Goal: Task Accomplishment & Management: Complete application form

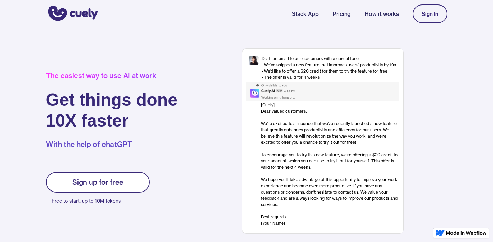
click at [440, 11] on link "Sign In" at bounding box center [429, 13] width 35 height 19
click at [432, 18] on link "Sign In" at bounding box center [429, 13] width 35 height 19
click at [424, 12] on div "Sign In" at bounding box center [429, 14] width 17 height 6
click at [385, 15] on link "How it works" at bounding box center [381, 14] width 34 height 8
click at [115, 190] on link "Sign up for free" at bounding box center [98, 182] width 104 height 21
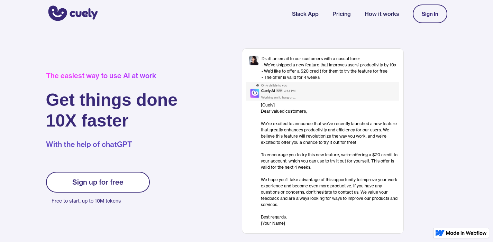
click at [417, 14] on link "Sign In" at bounding box center [429, 13] width 35 height 19
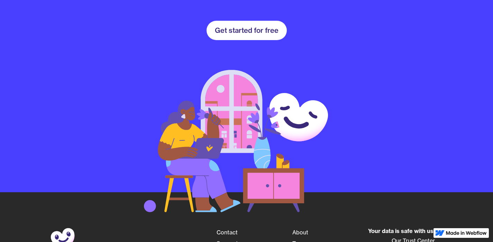
scroll to position [1111, 0]
